Goal: Task Accomplishment & Management: Manage account settings

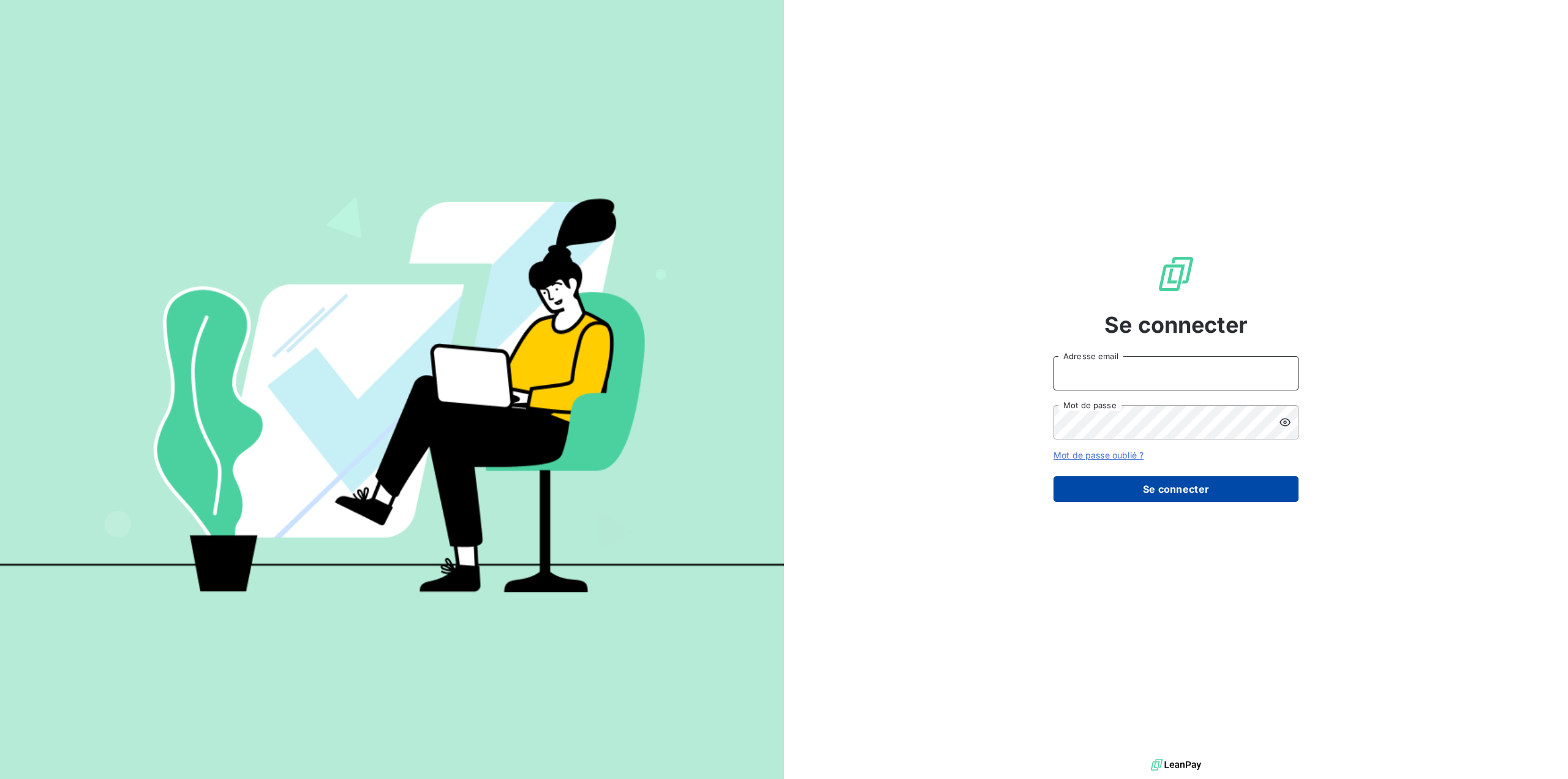
type input "germar.breton@orange.fr"
click at [1175, 486] on button "Se connecter" at bounding box center [1176, 489] width 245 height 26
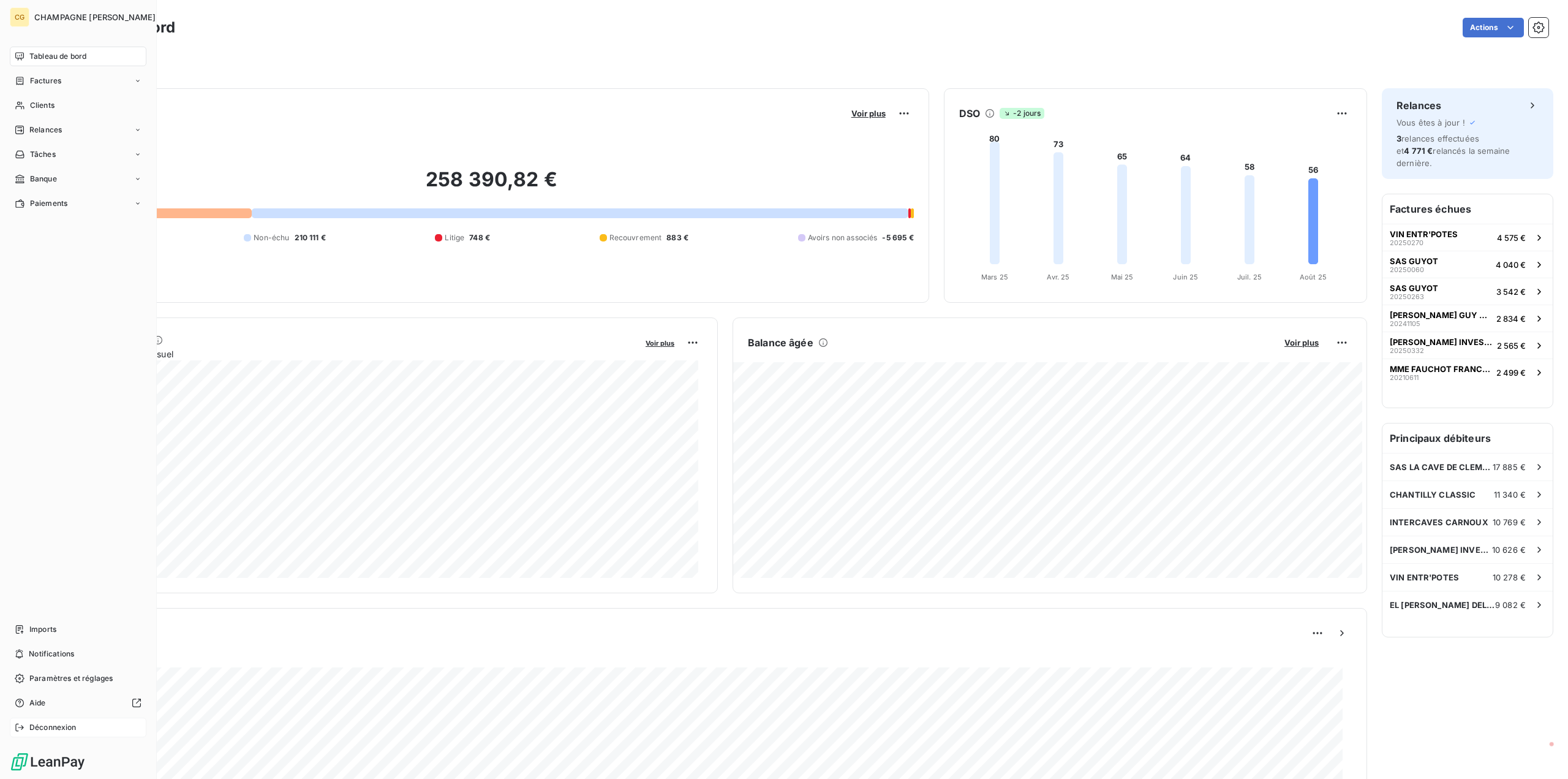
click at [54, 724] on span "Déconnexion" at bounding box center [53, 727] width 47 height 11
